Goal: Answer question/provide support

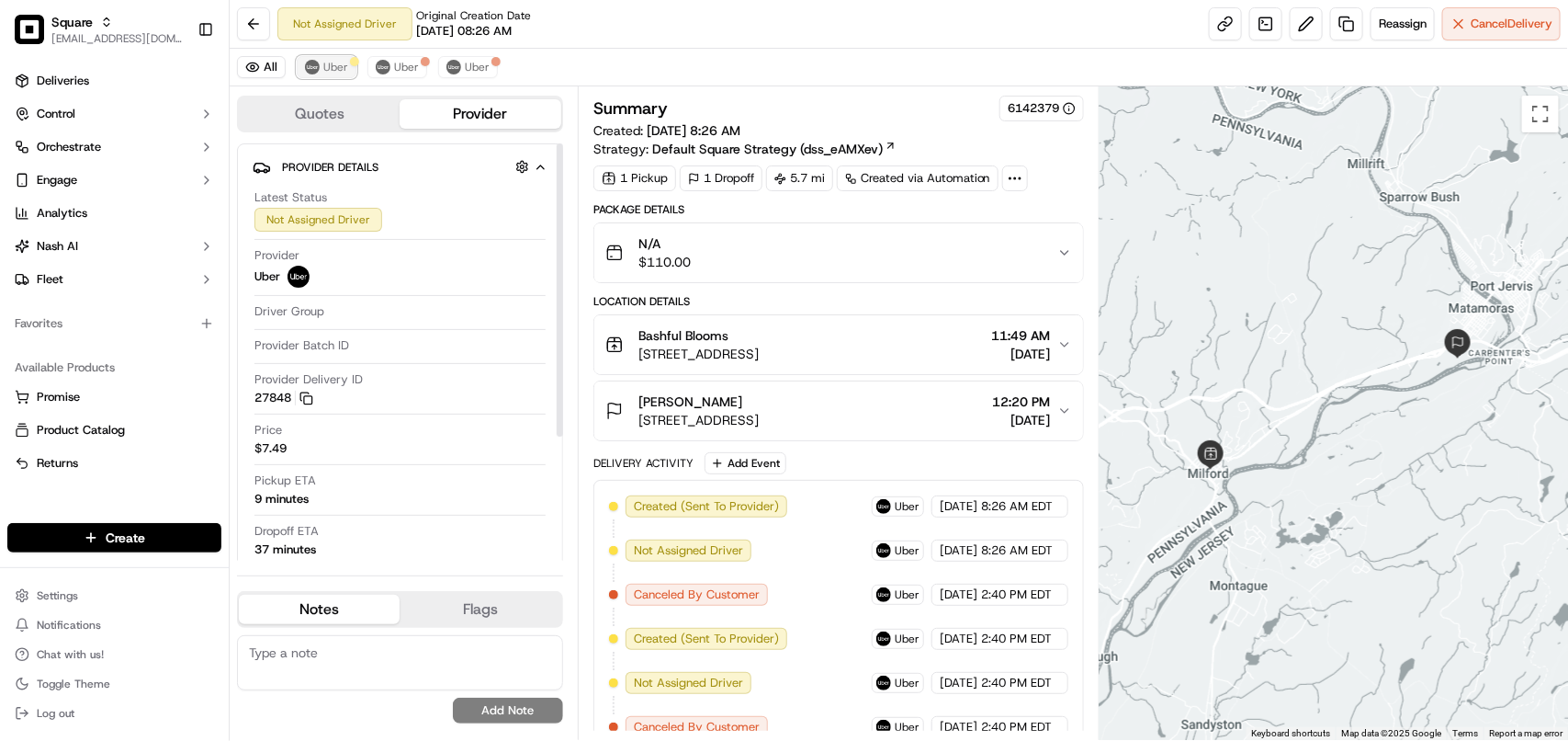
click at [324, 65] on span "Uber" at bounding box center [336, 67] width 25 height 15
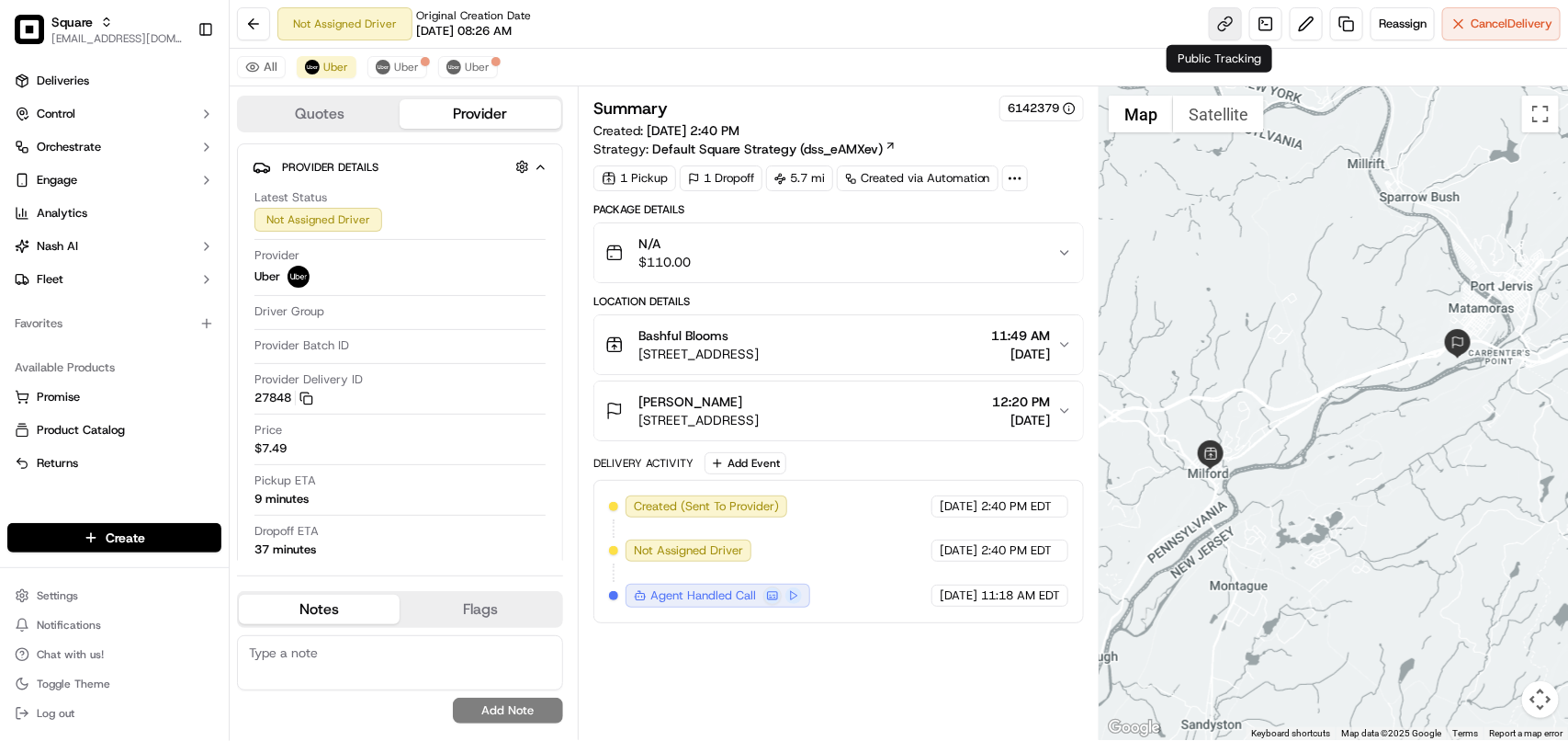
click at [1217, 28] on link at bounding box center [1225, 23] width 33 height 33
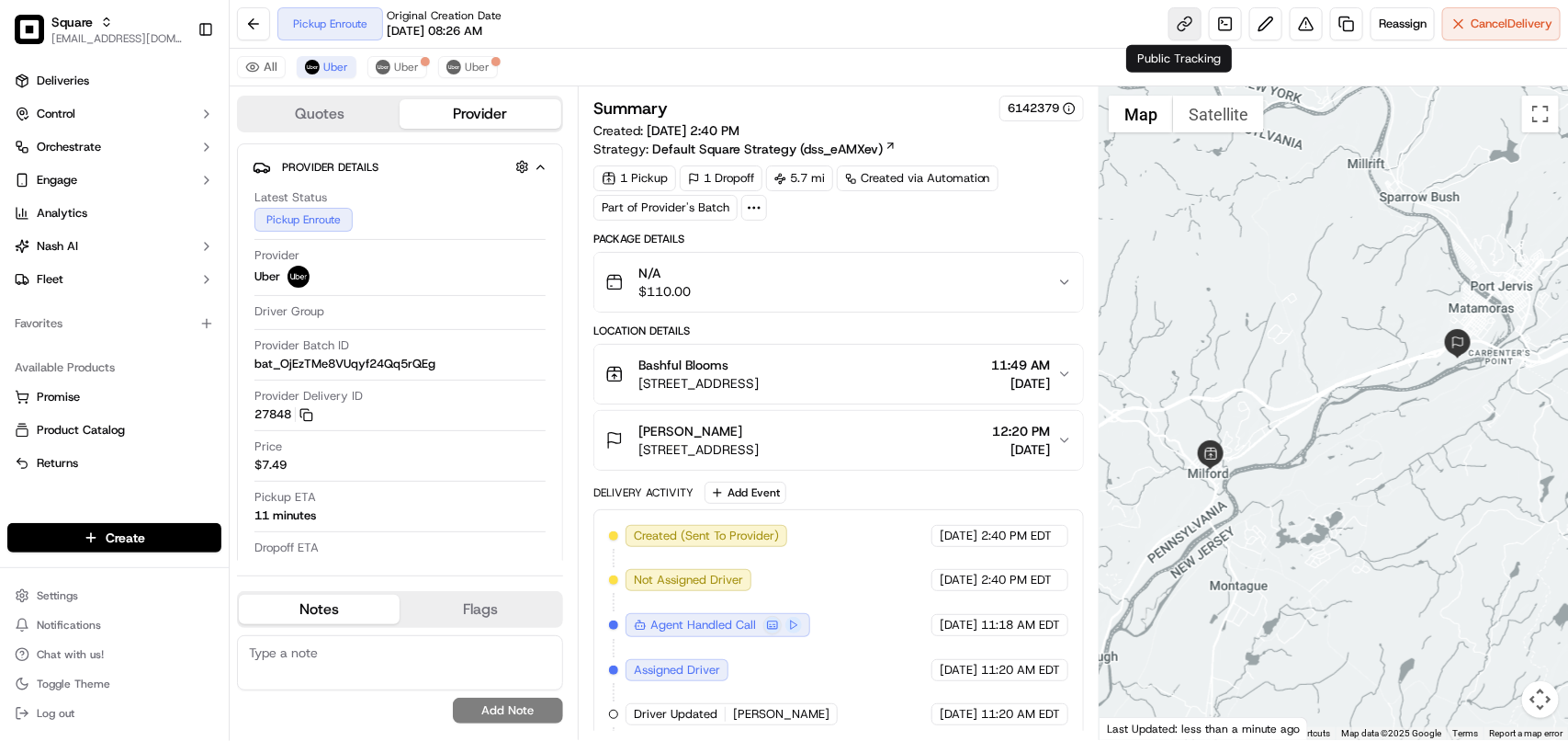
click at [1177, 24] on link at bounding box center [1184, 23] width 33 height 33
copy span "[PERSON_NAME]"
drag, startPoint x: 740, startPoint y: 433, endPoint x: 635, endPoint y: 436, distance: 105.0
click at [635, 436] on div "[PERSON_NAME] [STREET_ADDRESS]" at bounding box center [682, 440] width 153 height 36
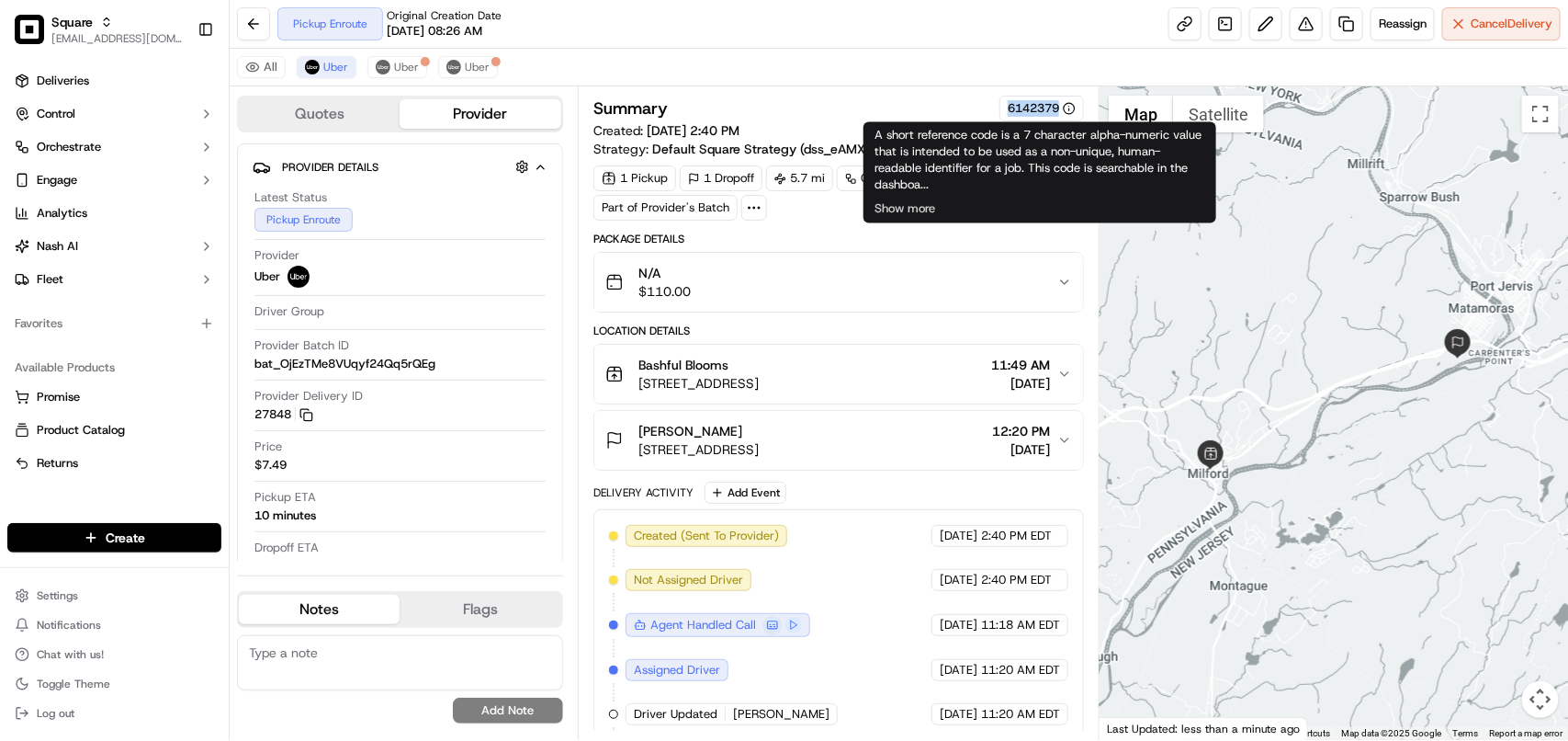
copy div "6142379"
drag, startPoint x: 999, startPoint y: 112, endPoint x: 1056, endPoint y: 116, distance: 57.1
click at [1056, 116] on div "6142379" at bounding box center [1041, 108] width 84 height 25
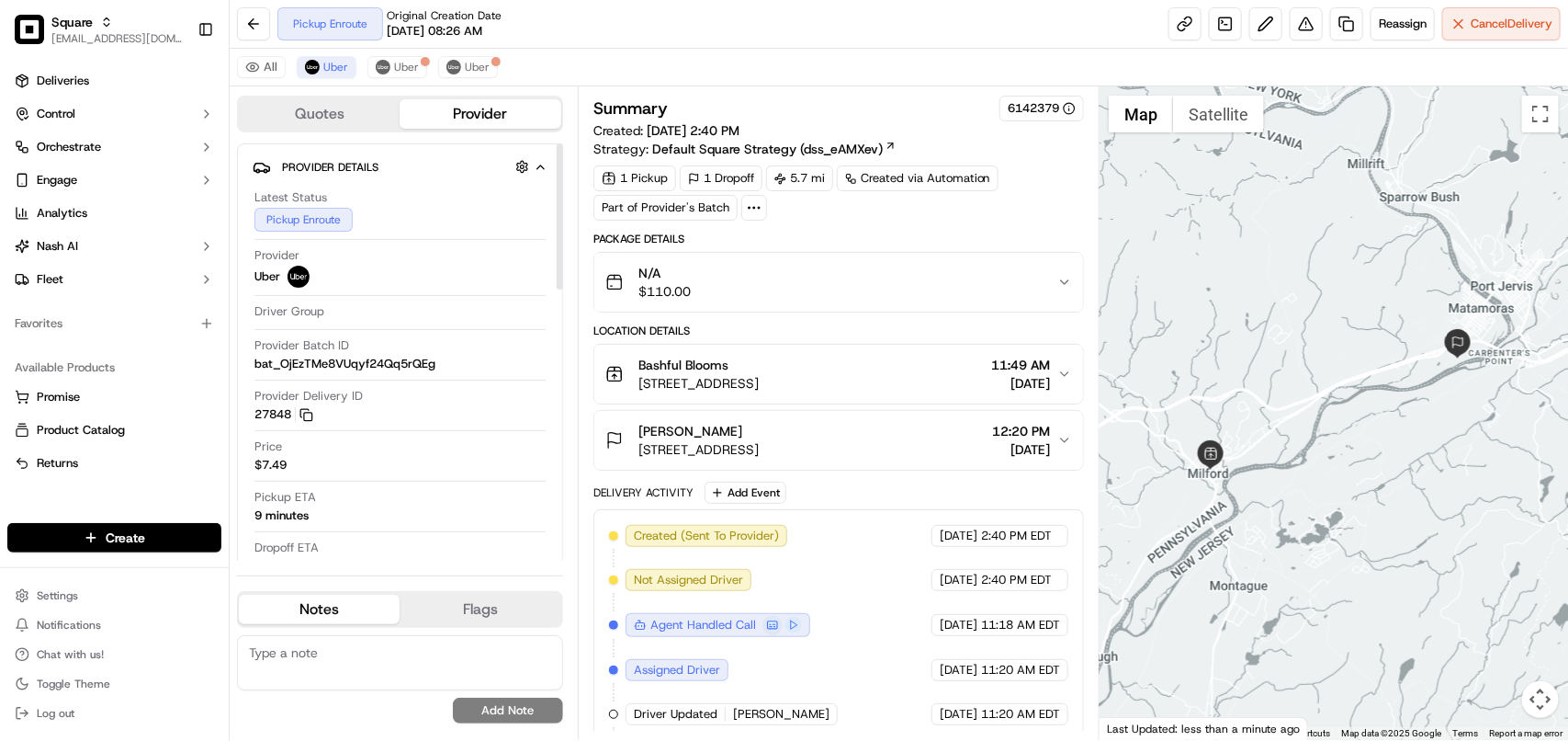
click at [340, 704] on div "No results found Add Note" at bounding box center [399, 679] width 327 height 88
click at [356, 680] on textarea at bounding box center [399, 662] width 327 height 55
paste textarea "**Caller: Information: Merchant **Reason for calling: Tracking link **Reso: Sen…"
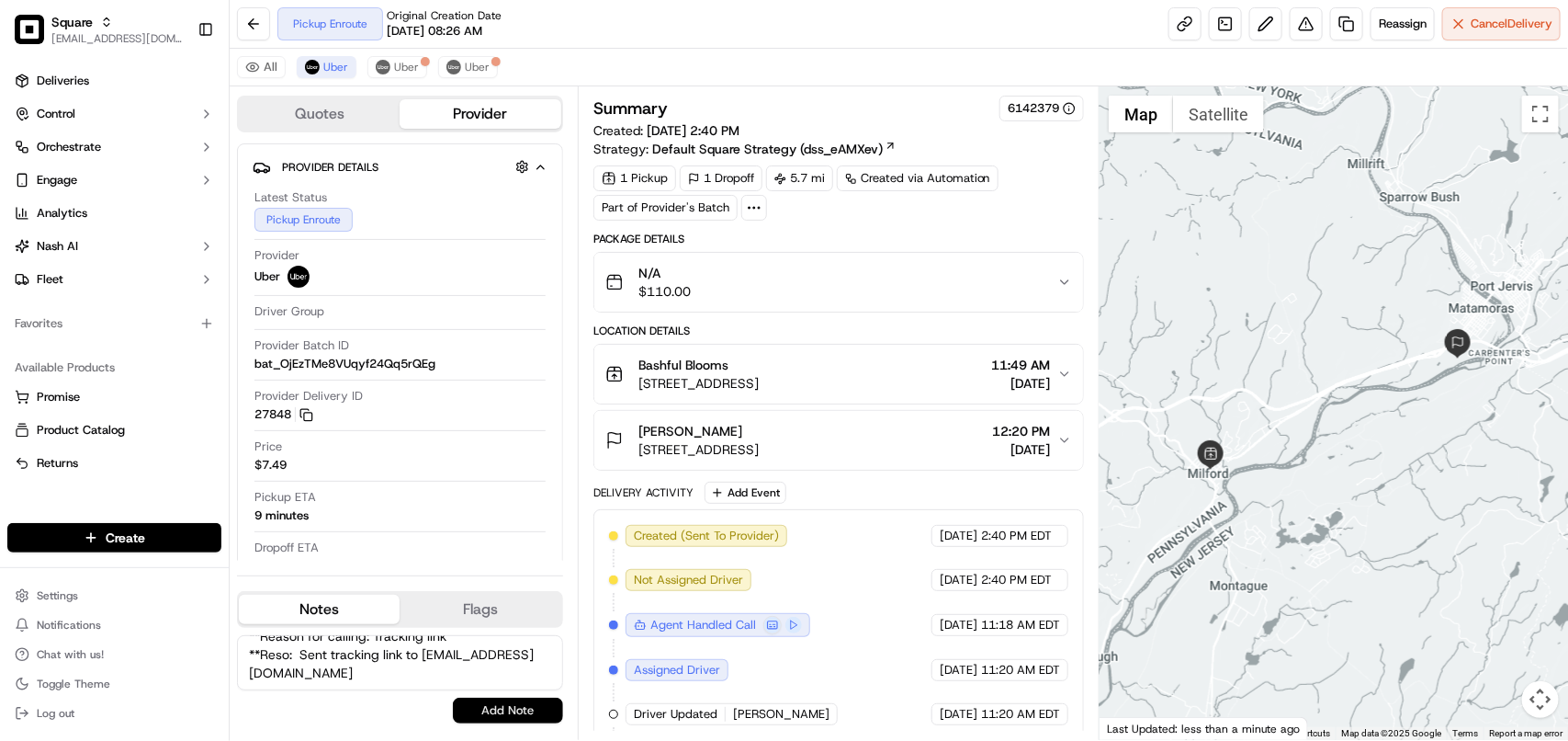
type textarea "**Caller: Information: Merchant **Reason for calling: Tracking link **Reso: Sen…"
click at [480, 705] on button "Add Note" at bounding box center [508, 709] width 110 height 25
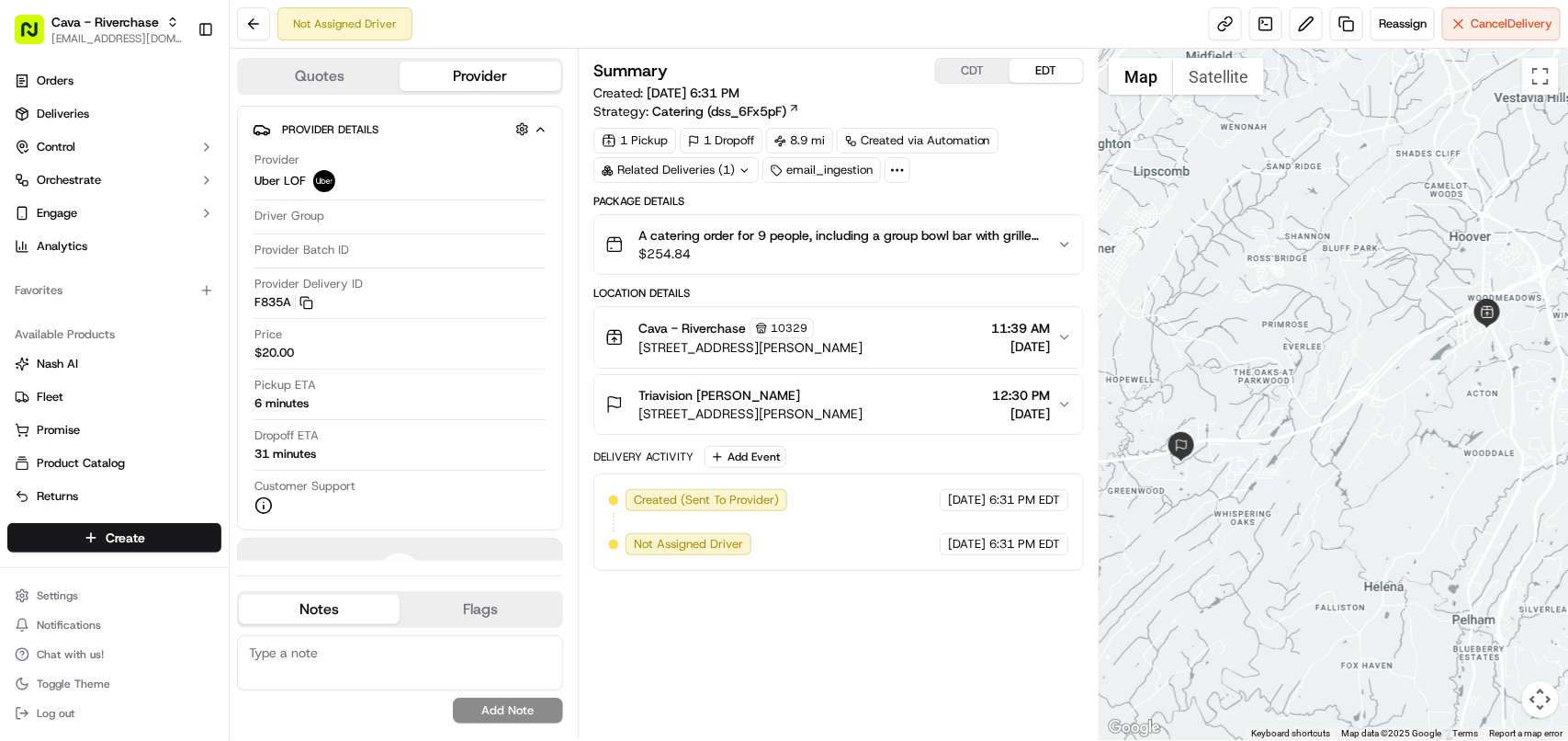
click at [694, 175] on div "Related Deliveries (1)" at bounding box center [675, 169] width 166 height 25
click at [733, 214] on span "ord_TZxJgWmVmAdozqj2tRSEGT" at bounding box center [694, 213] width 185 height 17
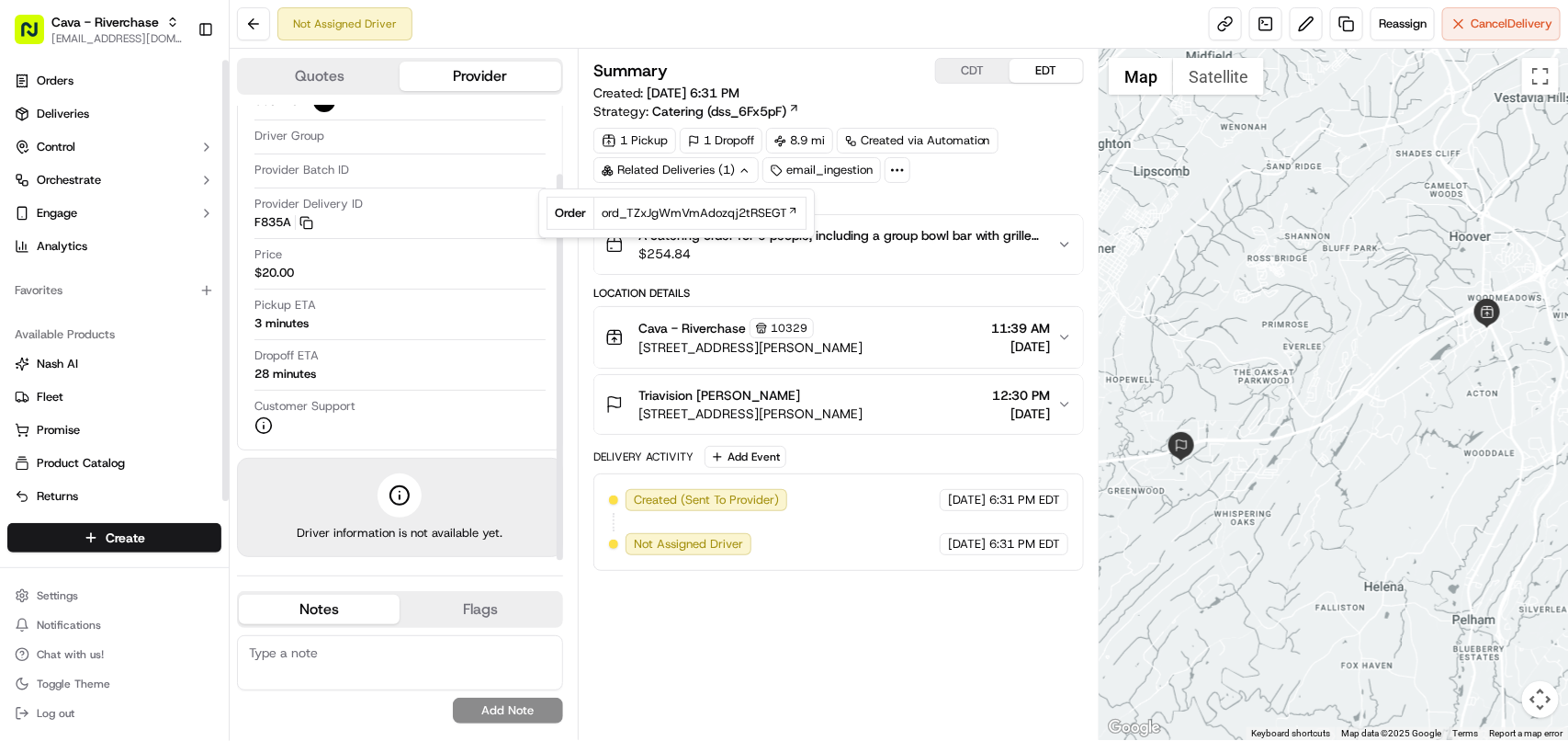
scroll to position [9, 0]
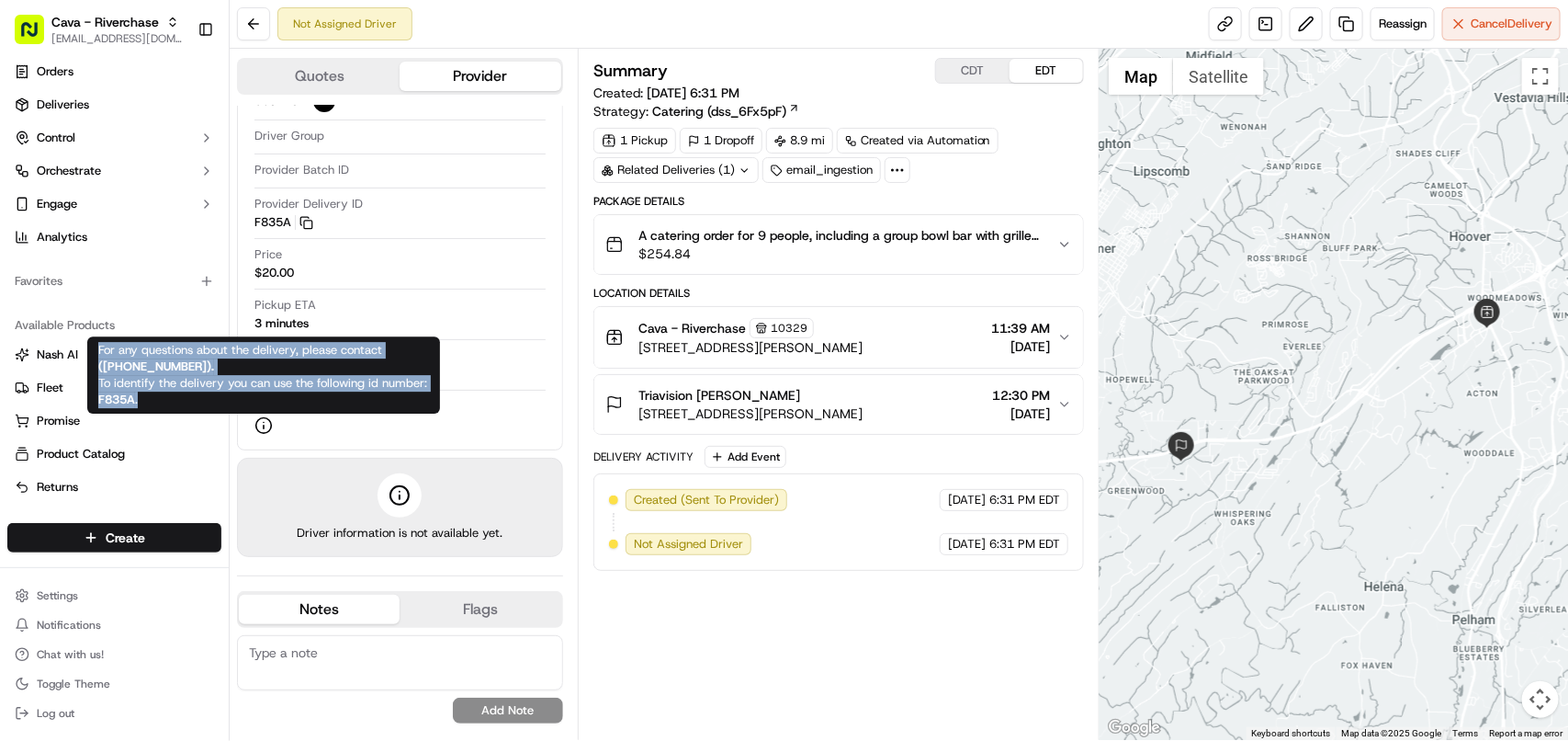
copy span "For any questions about the delivery, please contact ( +18669873750 ). To ident…"
drag, startPoint x: 138, startPoint y: 396, endPoint x: 96, endPoint y: 352, distance: 60.8
click at [96, 352] on div "For any questions about the delivery, please contact ( +18669873750 ). To ident…" at bounding box center [263, 374] width 353 height 77
